Goal: Task Accomplishment & Management: Manage account settings

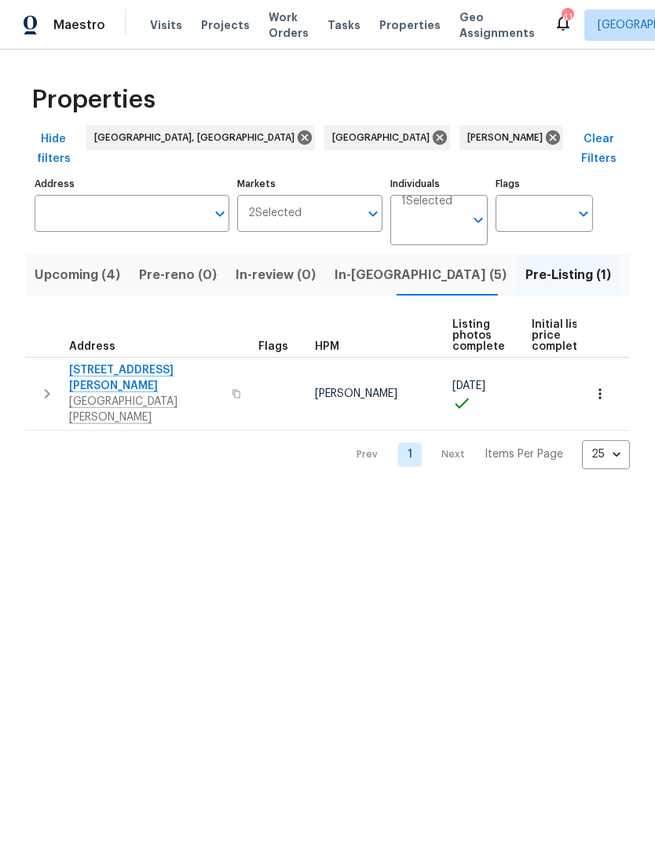
click at [355, 264] on span "In-[GEOGRAPHIC_DATA] (5)" at bounding box center [421, 275] width 172 height 22
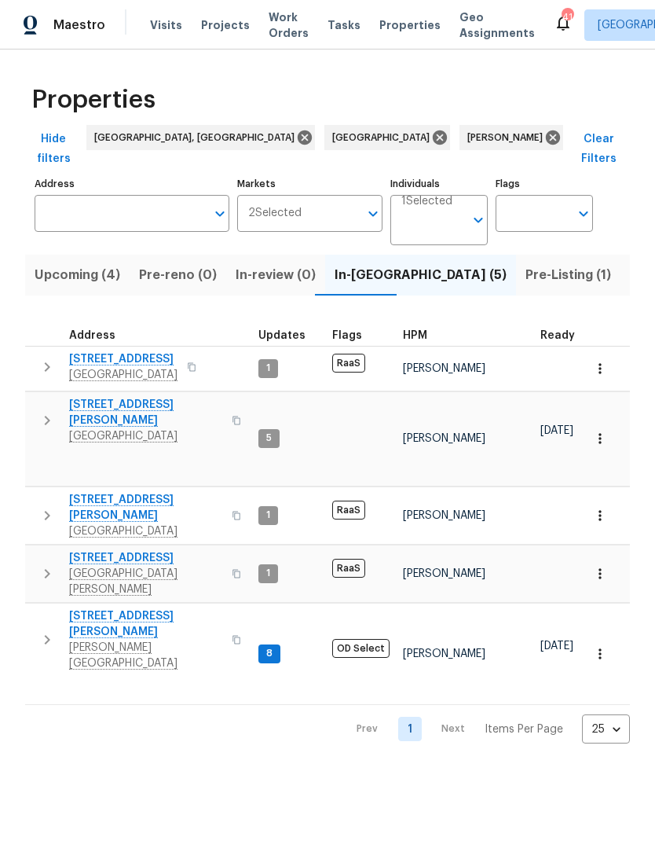
click at [51, 264] on span "Upcoming (4)" at bounding box center [78, 275] width 86 height 22
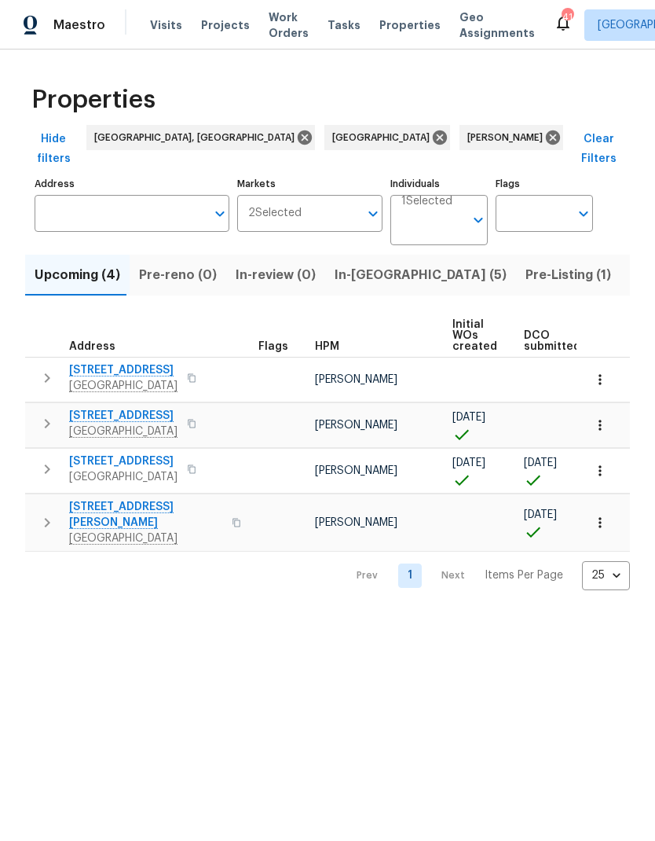
click at [602, 463] on icon "button" at bounding box center [601, 471] width 16 height 16
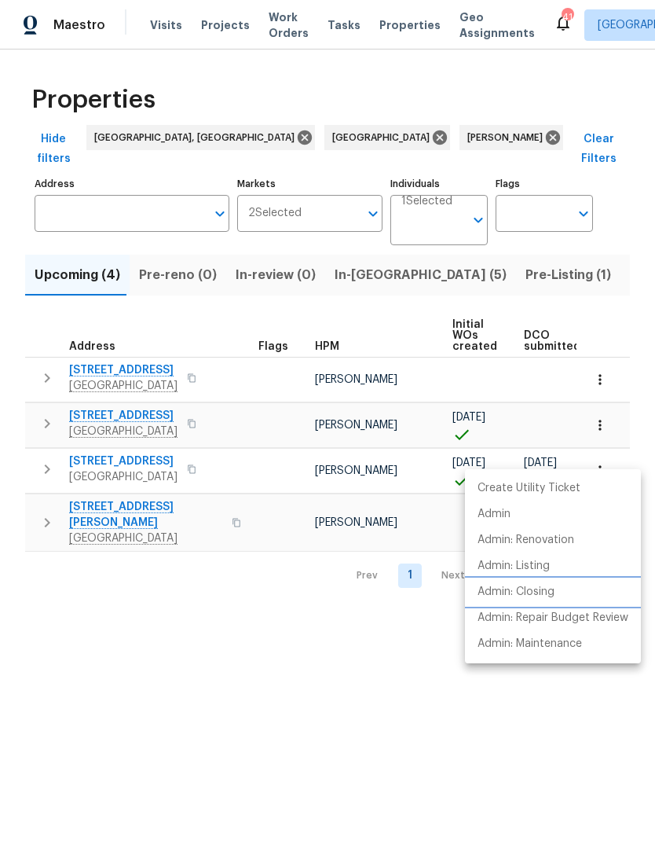
click at [555, 596] on p "Admin: Closing" at bounding box center [516, 592] width 77 height 17
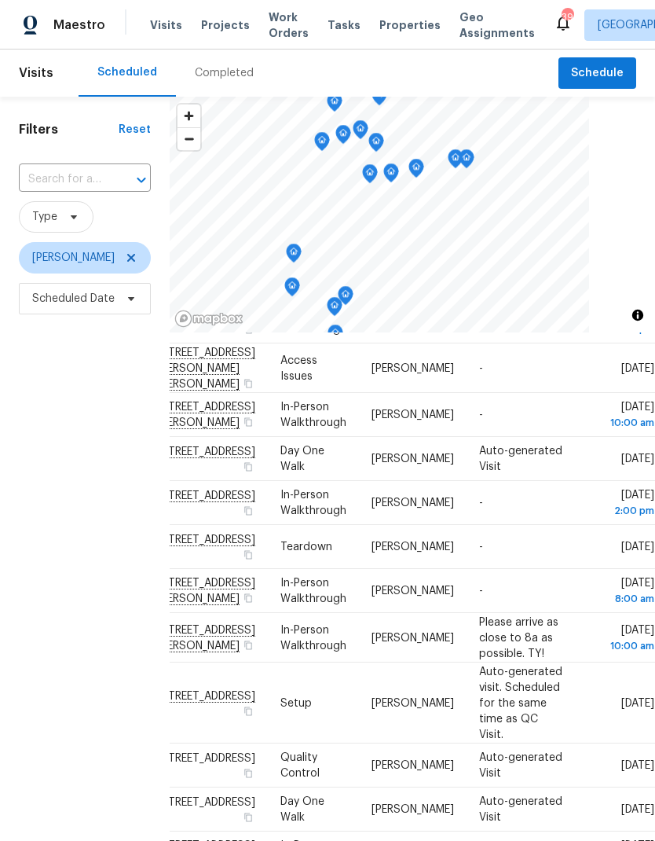
scroll to position [651, 130]
click at [0, 0] on icon at bounding box center [0, 0] width 0 height 0
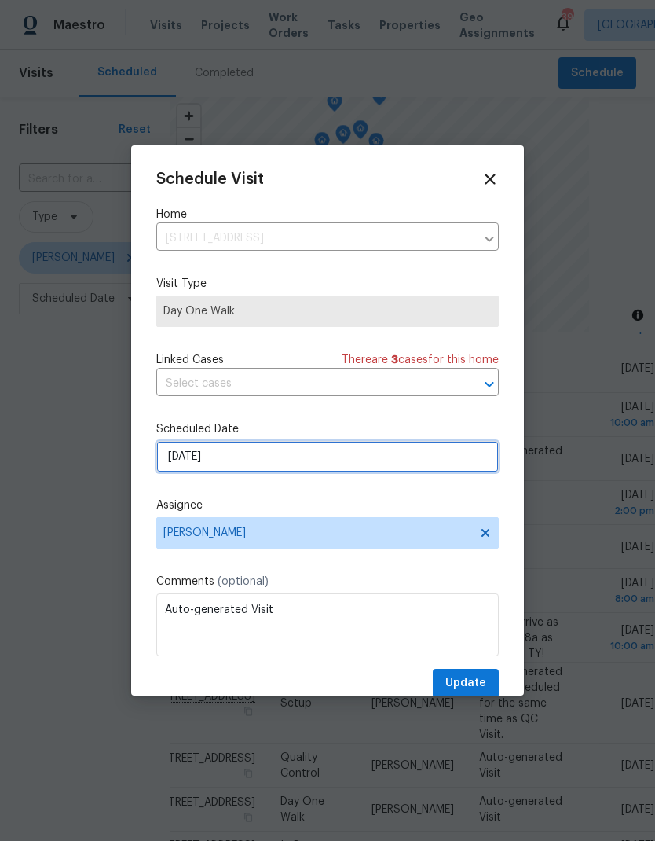
click at [172, 465] on input "[DATE]" at bounding box center [327, 456] width 343 height 31
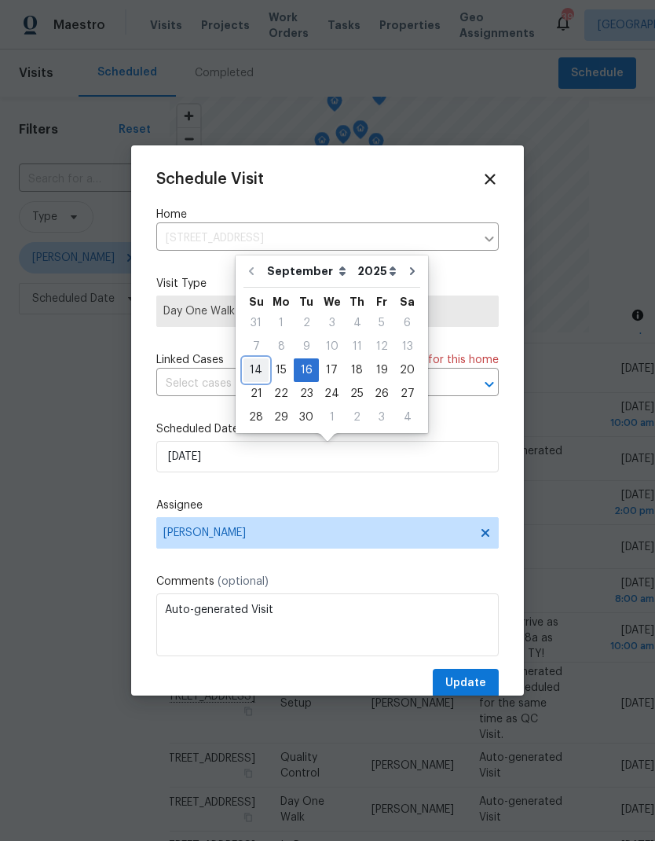
click at [256, 372] on div "14" at bounding box center [256, 370] width 25 height 22
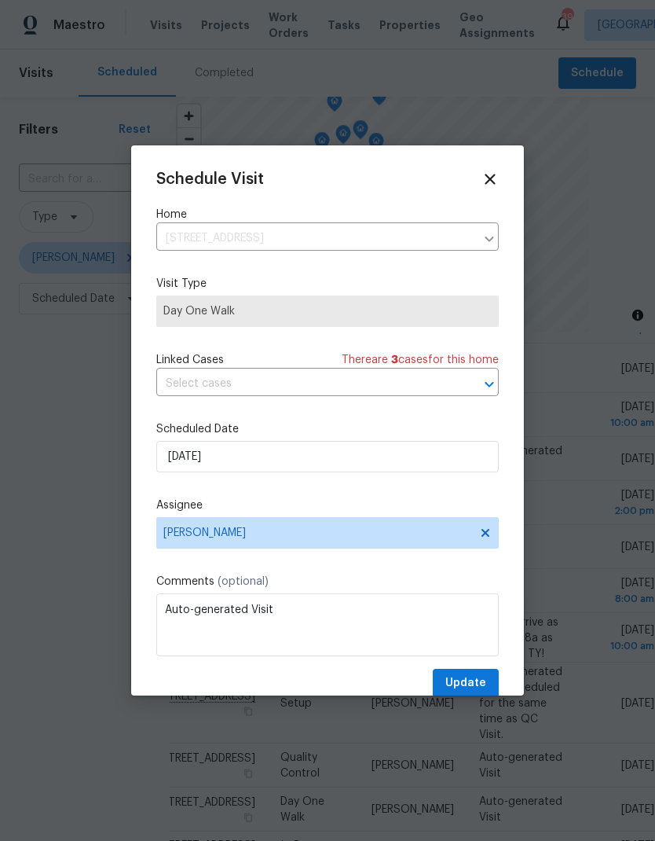
type input "[DATE]"
click at [476, 681] on span "Update" at bounding box center [466, 684] width 41 height 20
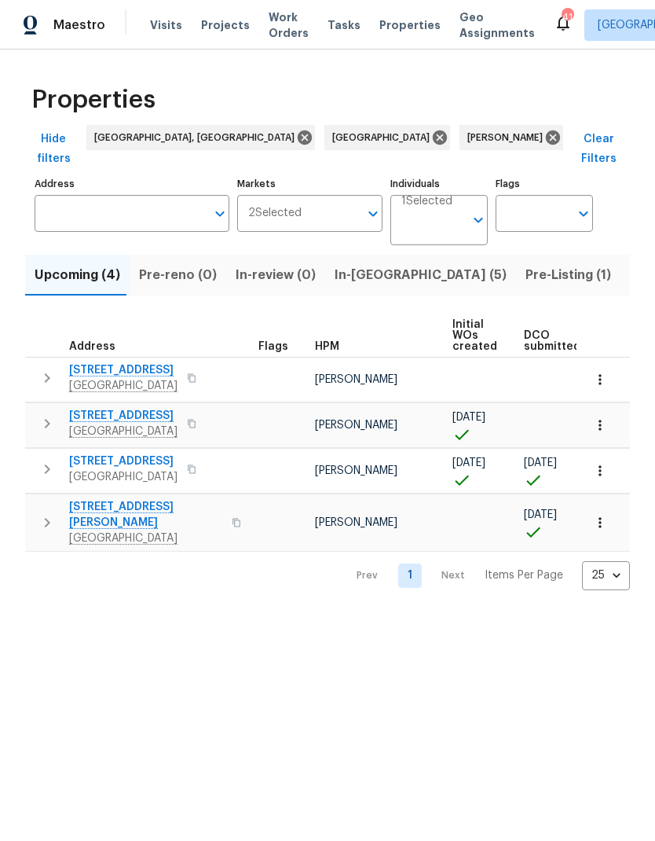
click at [604, 463] on icon "button" at bounding box center [601, 471] width 16 height 16
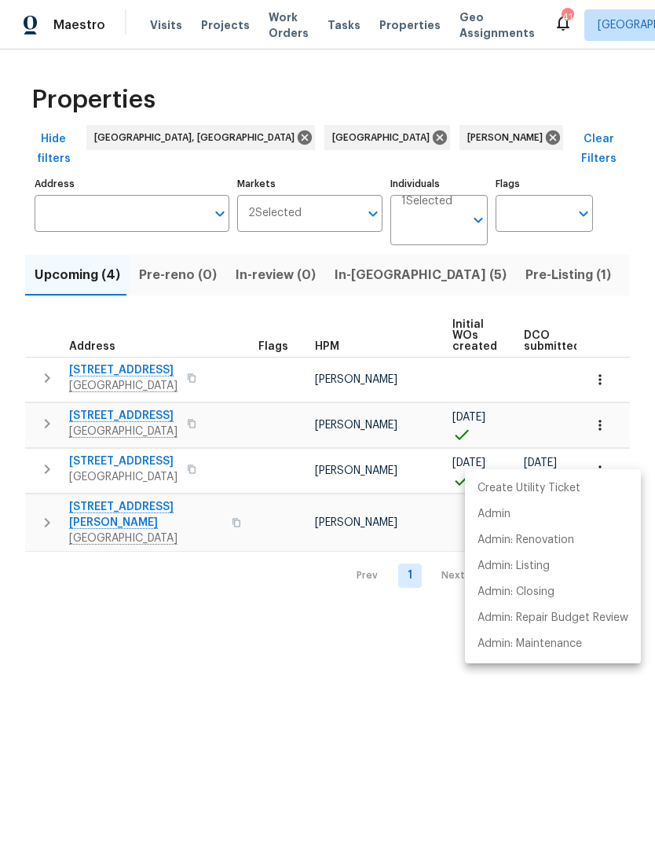
click at [39, 450] on div at bounding box center [327, 420] width 655 height 841
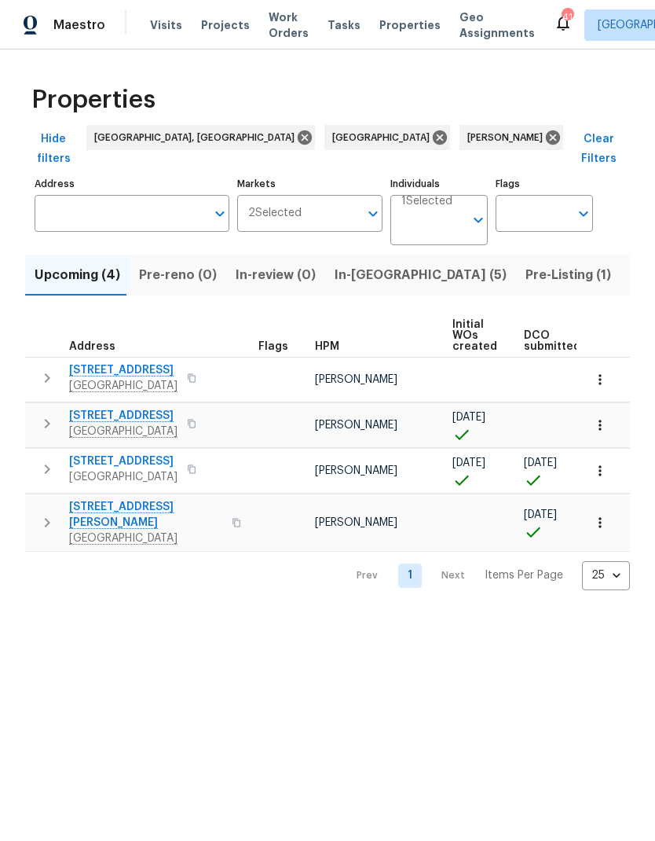
click at [46, 460] on icon "button" at bounding box center [47, 469] width 19 height 19
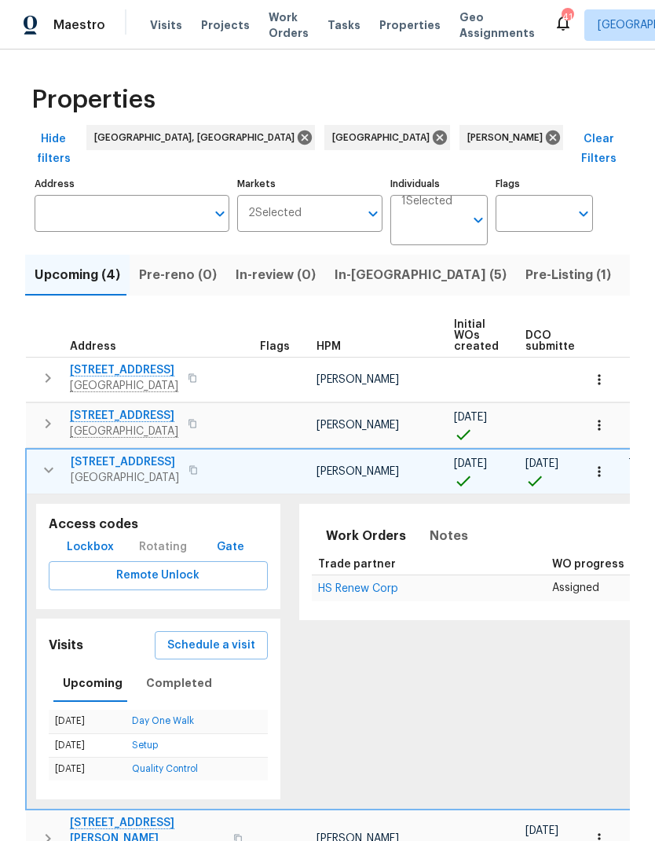
click at [167, 636] on span "Schedule a visit" at bounding box center [211, 646] width 88 height 20
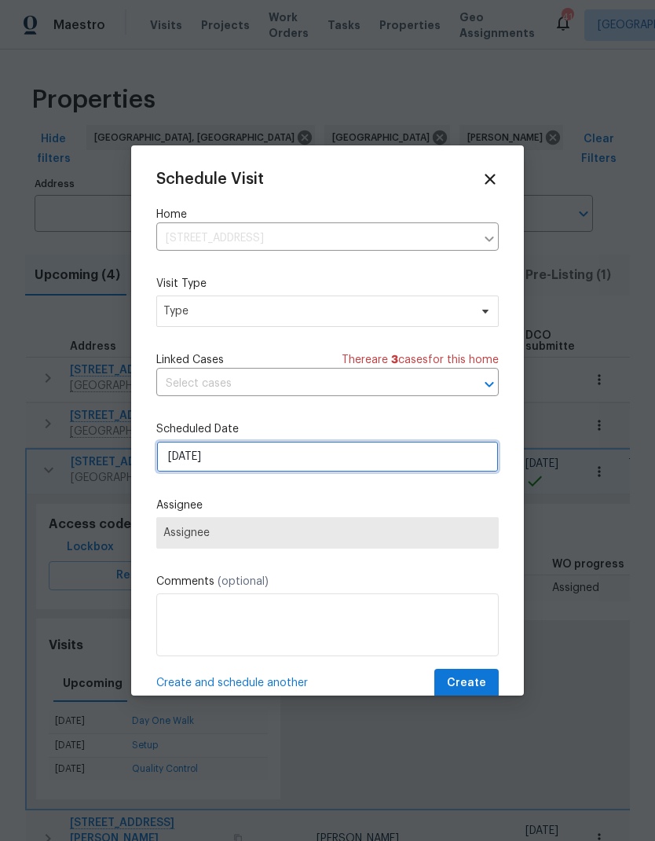
click at [178, 465] on input "[DATE]" at bounding box center [327, 456] width 343 height 31
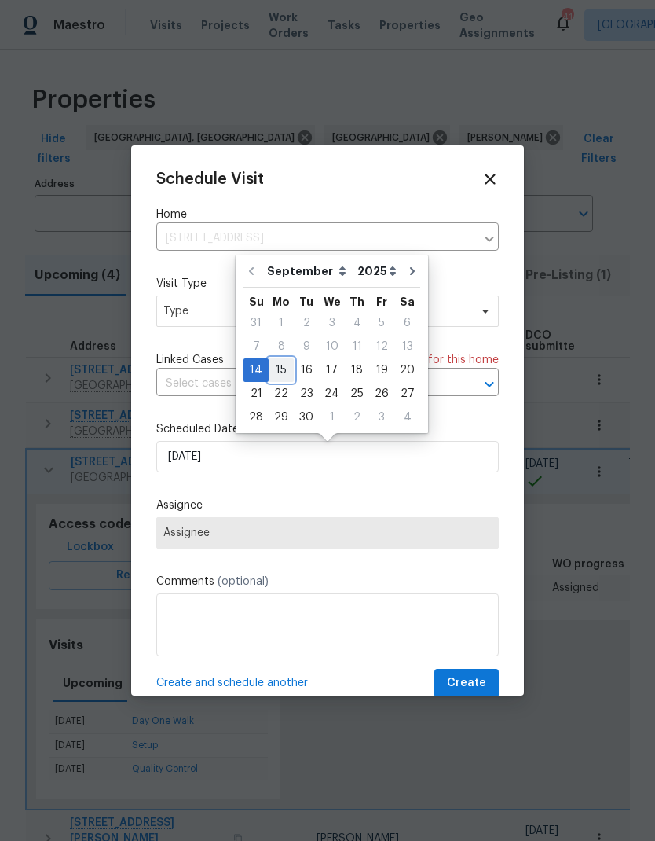
click at [284, 375] on div "15" at bounding box center [281, 370] width 25 height 22
type input "9/15/2025"
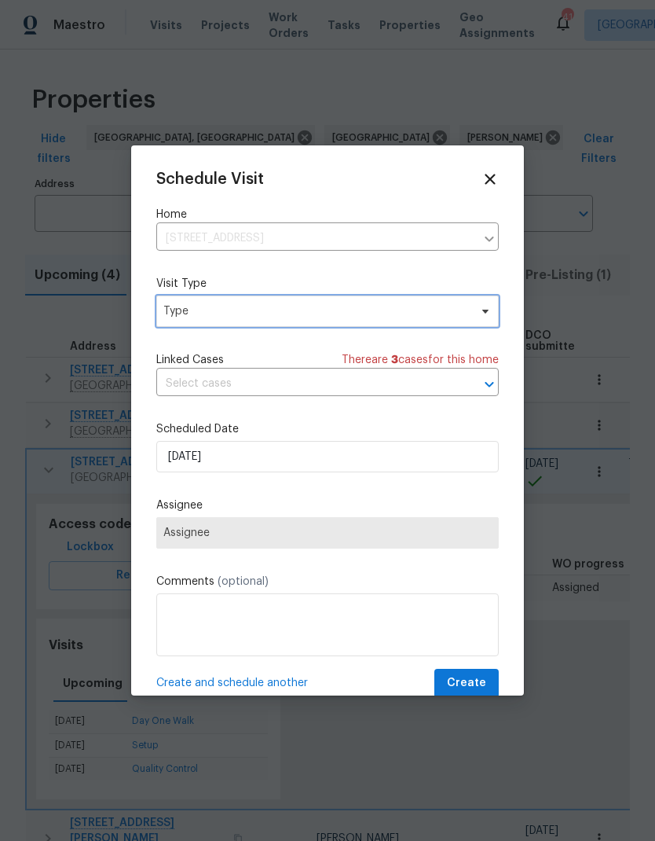
click at [373, 312] on span "Type" at bounding box center [316, 311] width 306 height 16
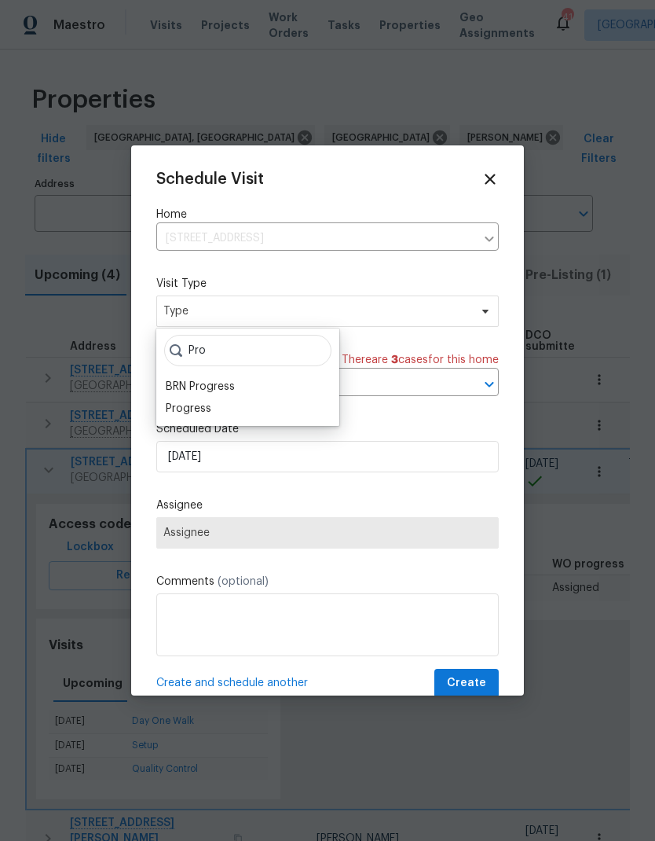
type input "Pro"
click at [173, 404] on div "Progress" at bounding box center [189, 409] width 46 height 16
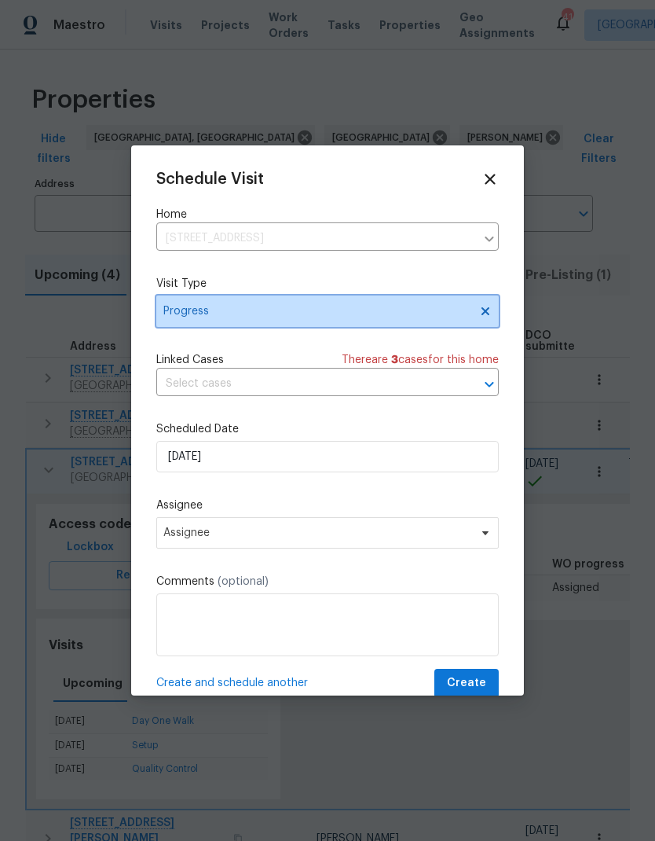
click at [178, 316] on span "Progress" at bounding box center [316, 311] width 306 height 16
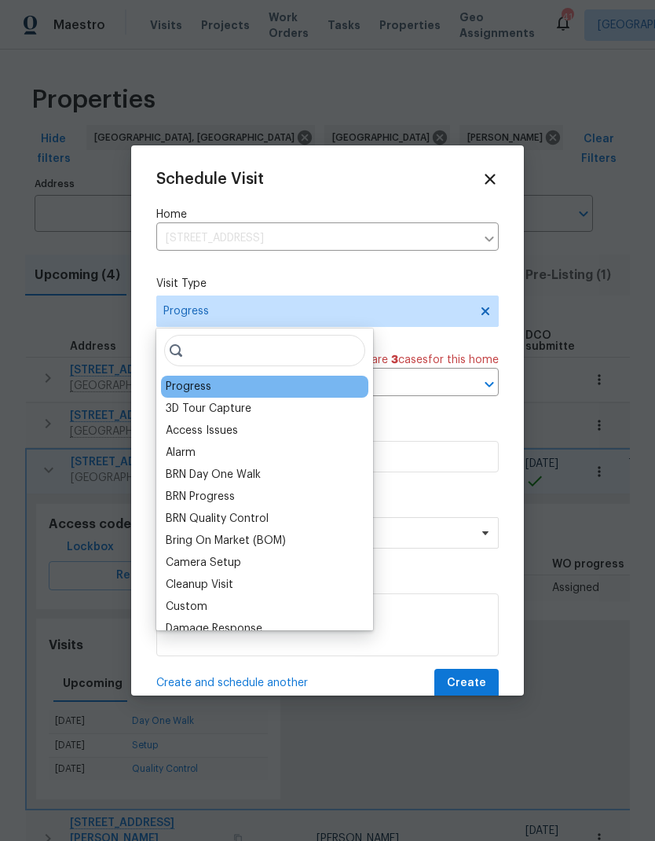
click at [164, 277] on div "Schedule Visit Home 7019 10th St S, Saint Petersburg, FL 33705 ​ Visit Type Pro…" at bounding box center [327, 434] width 343 height 527
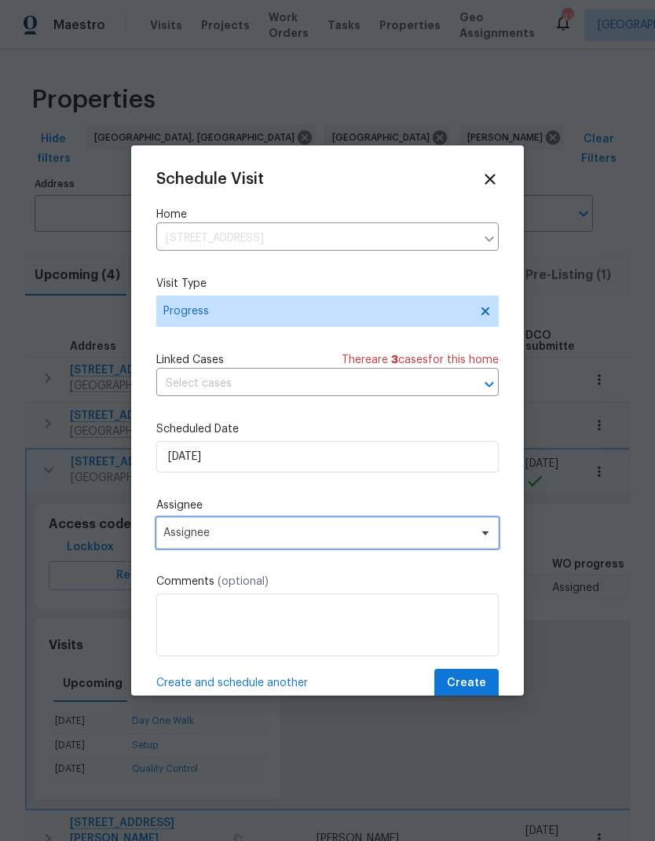
click at [169, 538] on span "Assignee" at bounding box center [317, 533] width 308 height 13
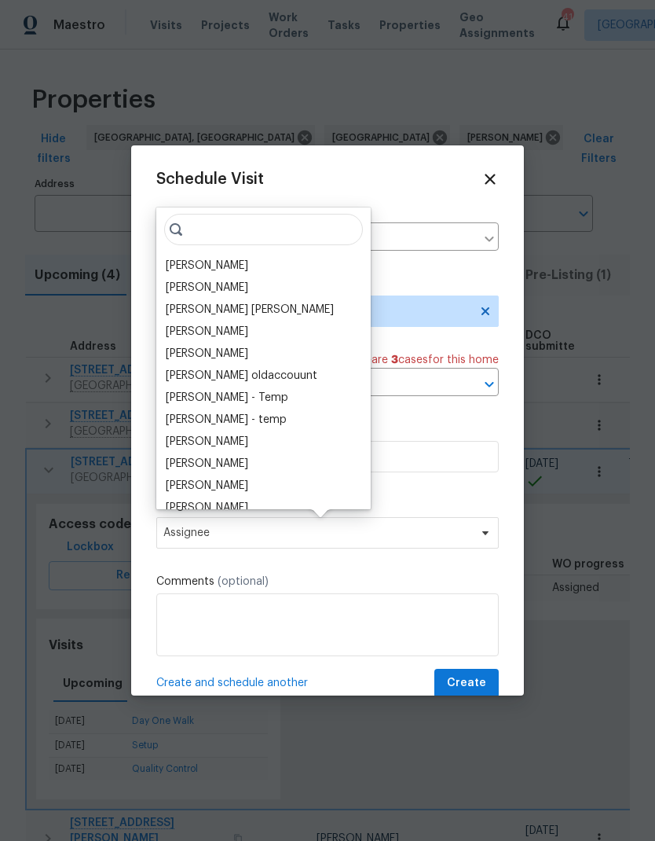
click at [167, 259] on div "[PERSON_NAME]" at bounding box center [207, 266] width 83 height 16
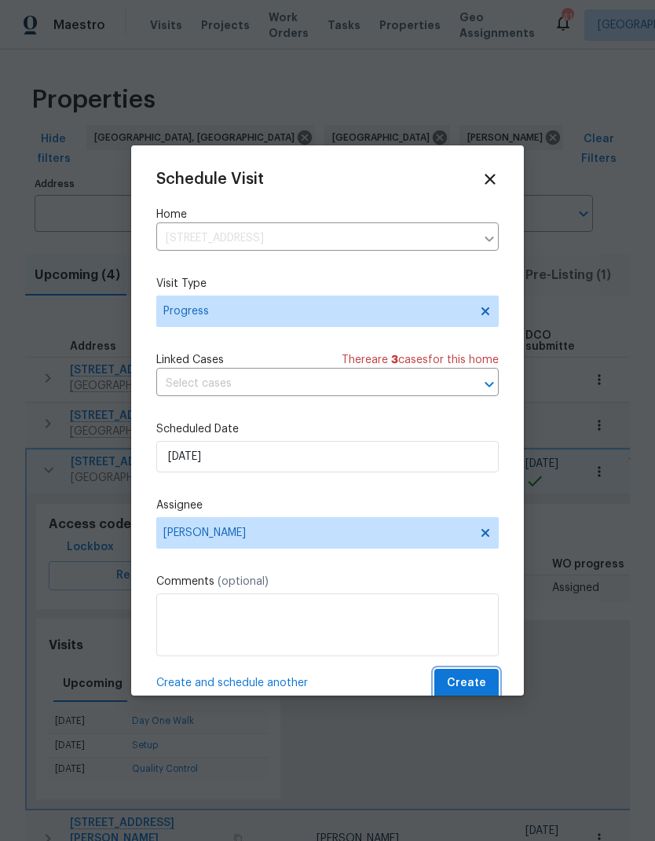
click at [473, 682] on span "Create" at bounding box center [466, 684] width 39 height 20
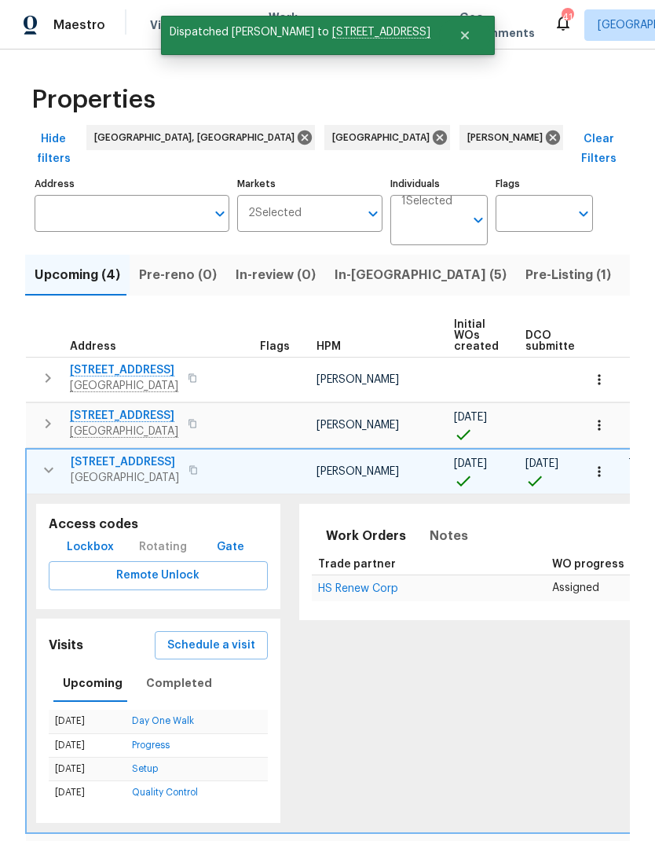
click at [34, 456] on button "button" at bounding box center [48, 469] width 31 height 31
